Goal: Check status: Check status

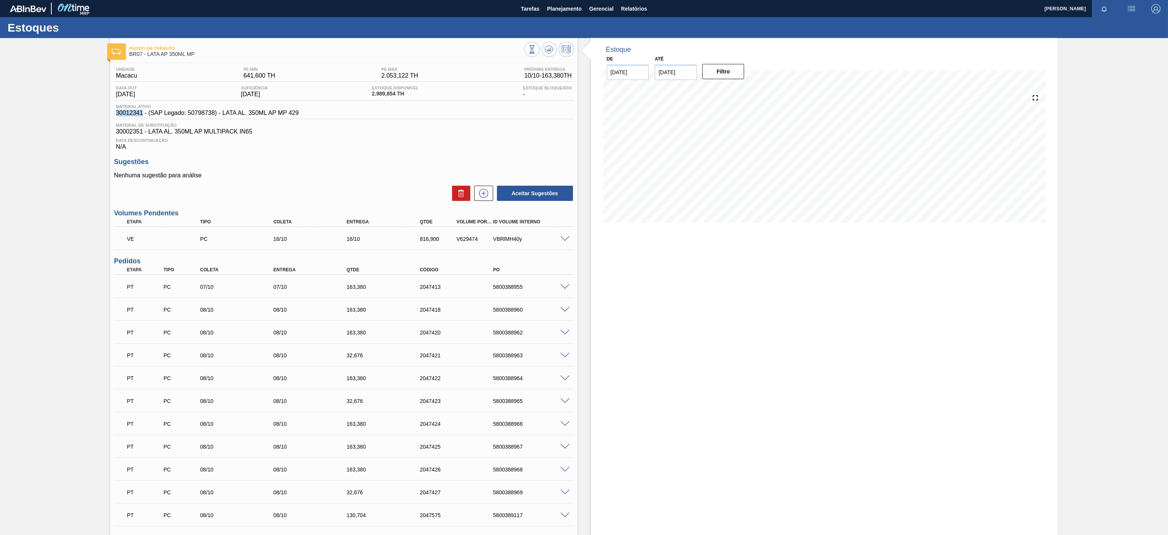
drag, startPoint x: 116, startPoint y: 110, endPoint x: 143, endPoint y: 118, distance: 28.4
click at [143, 118] on div "Material ativo 30012341 - (SAP Legado: 50798738) - LATA AL. 350ML AP MP 429" at bounding box center [344, 111] width 460 height 15
copy span "30012341"
